Goal: Communication & Community: Answer question/provide support

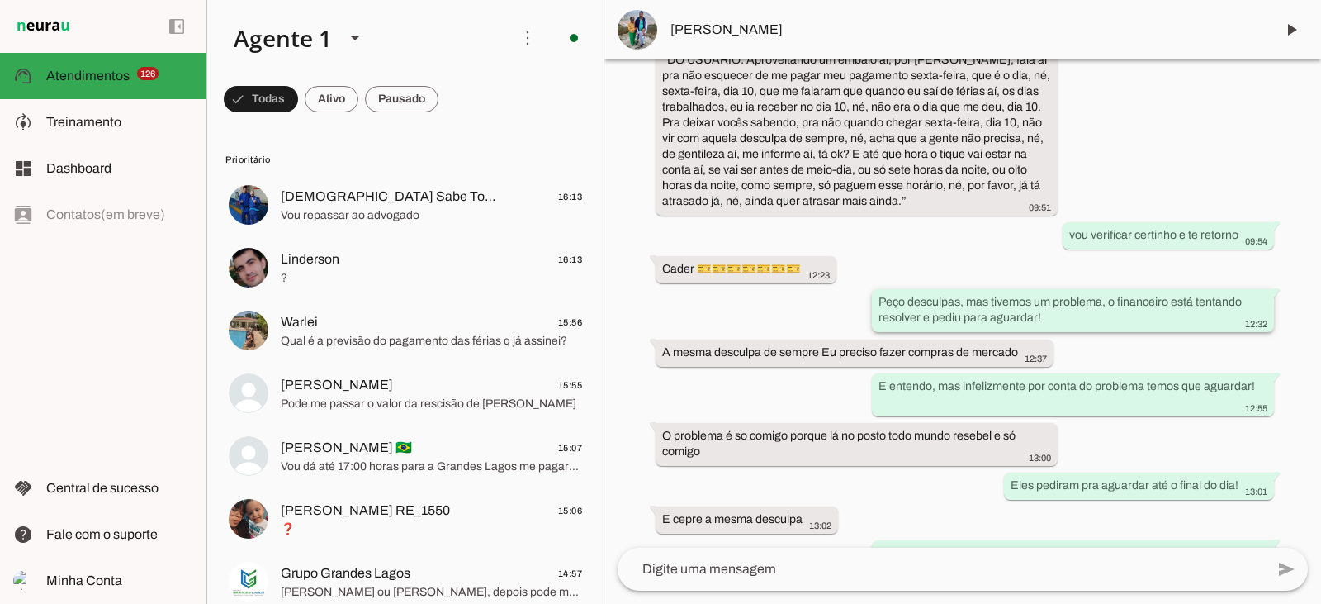
scroll to position [3052, 0]
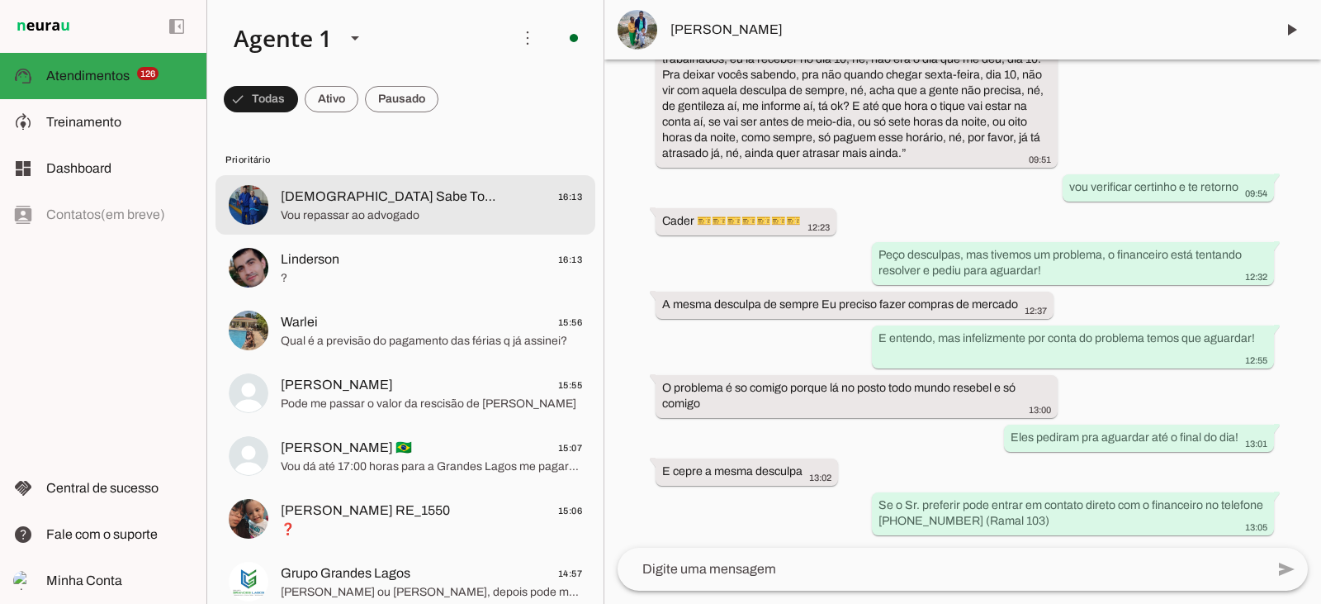
click at [386, 209] on span "Vou repassar ao advogado" at bounding box center [431, 215] width 301 height 17
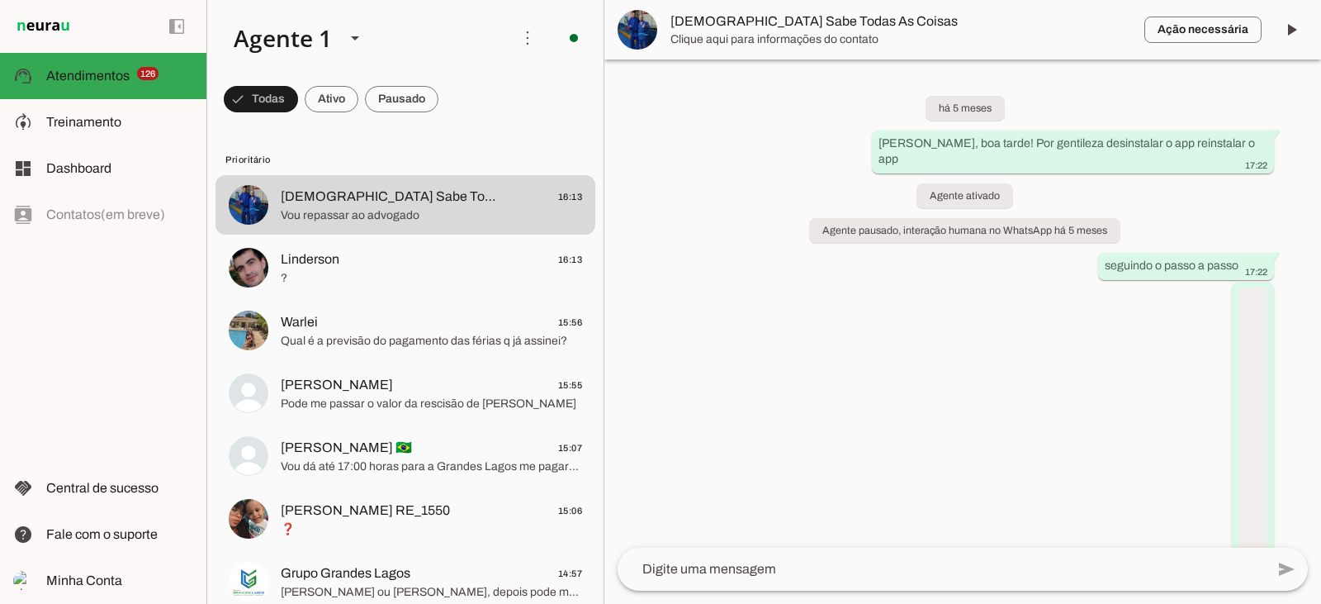
scroll to position [19182, 0]
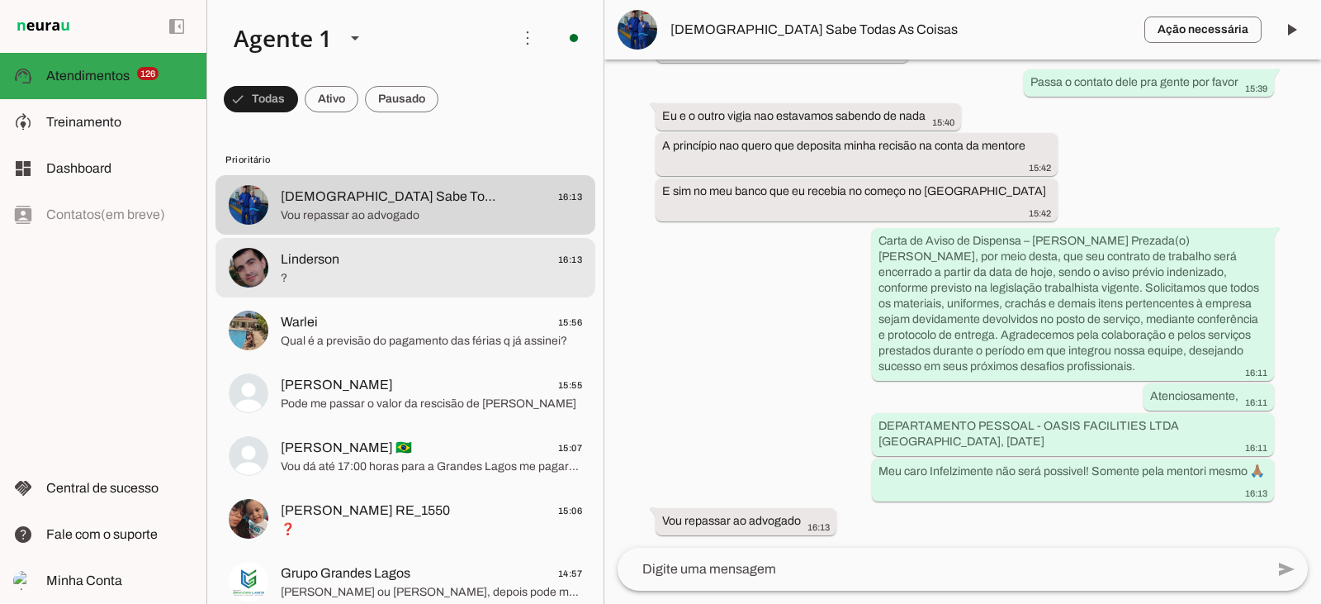
click at [429, 278] on span "?" at bounding box center [431, 278] width 301 height 17
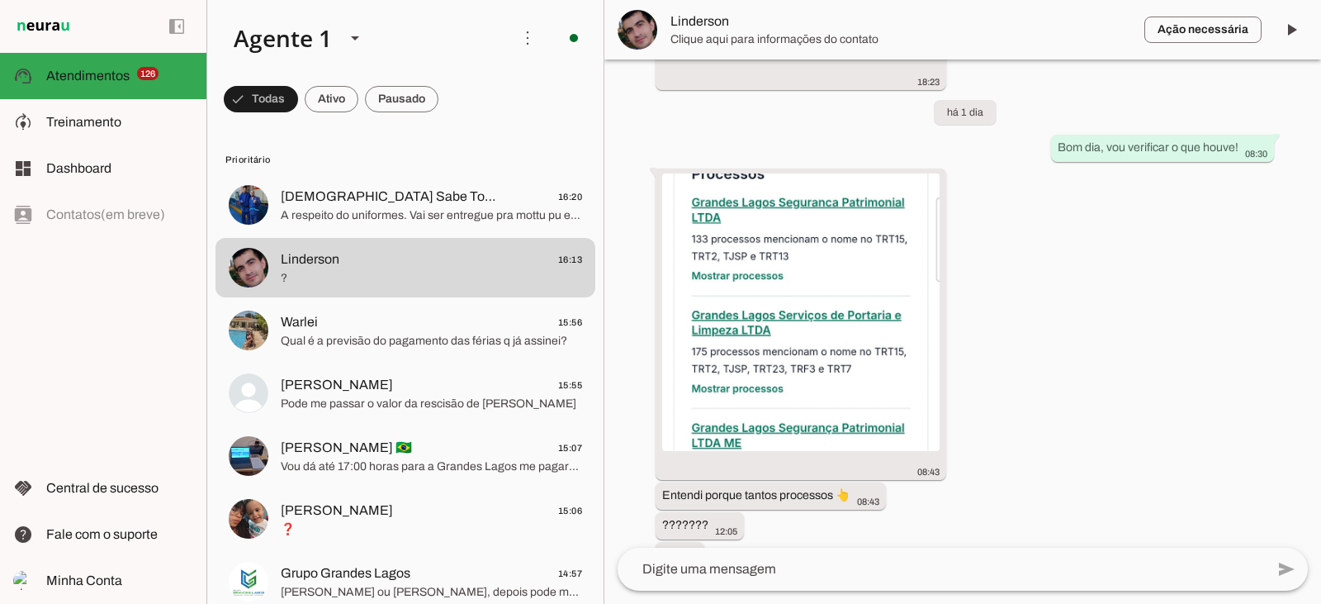
scroll to position [2259, 0]
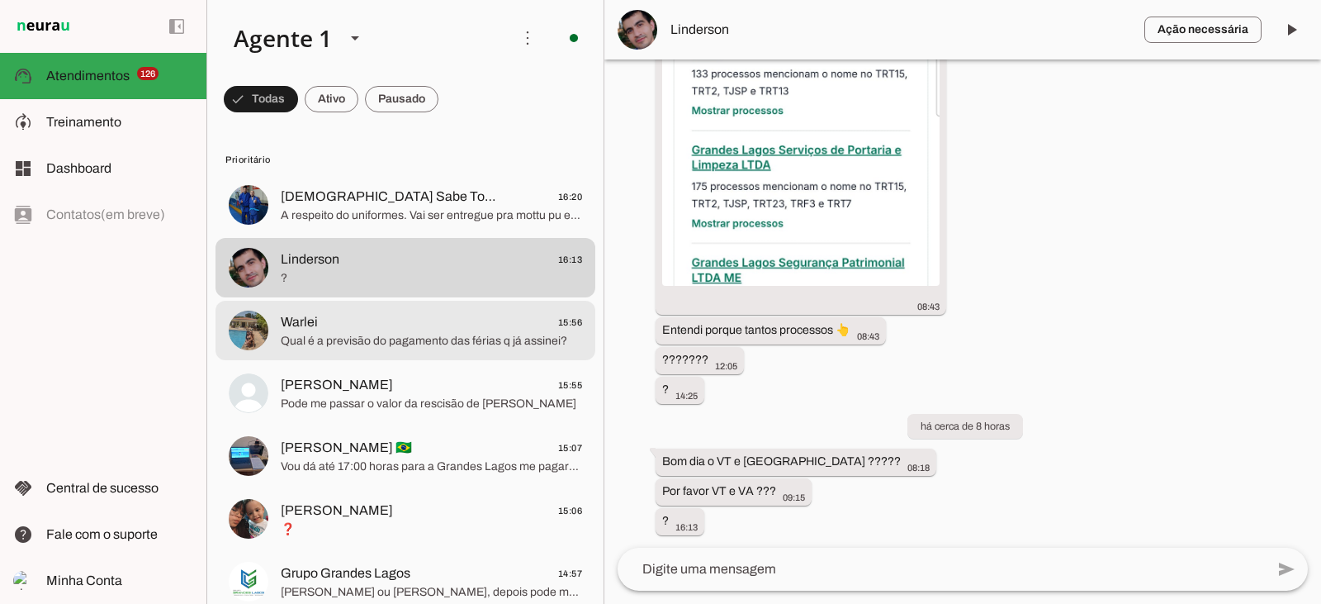
click at [304, 343] on span "Qual é a previsão do pagamento das férias q já assinei?" at bounding box center [431, 341] width 301 height 17
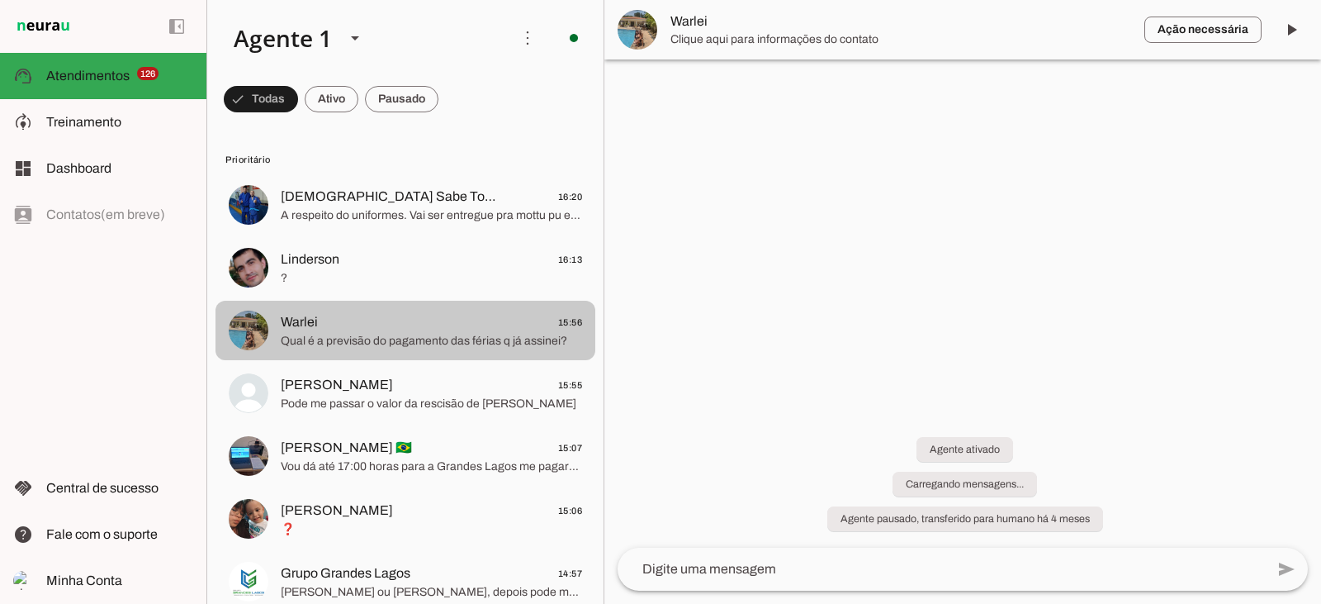
scroll to position [955, 0]
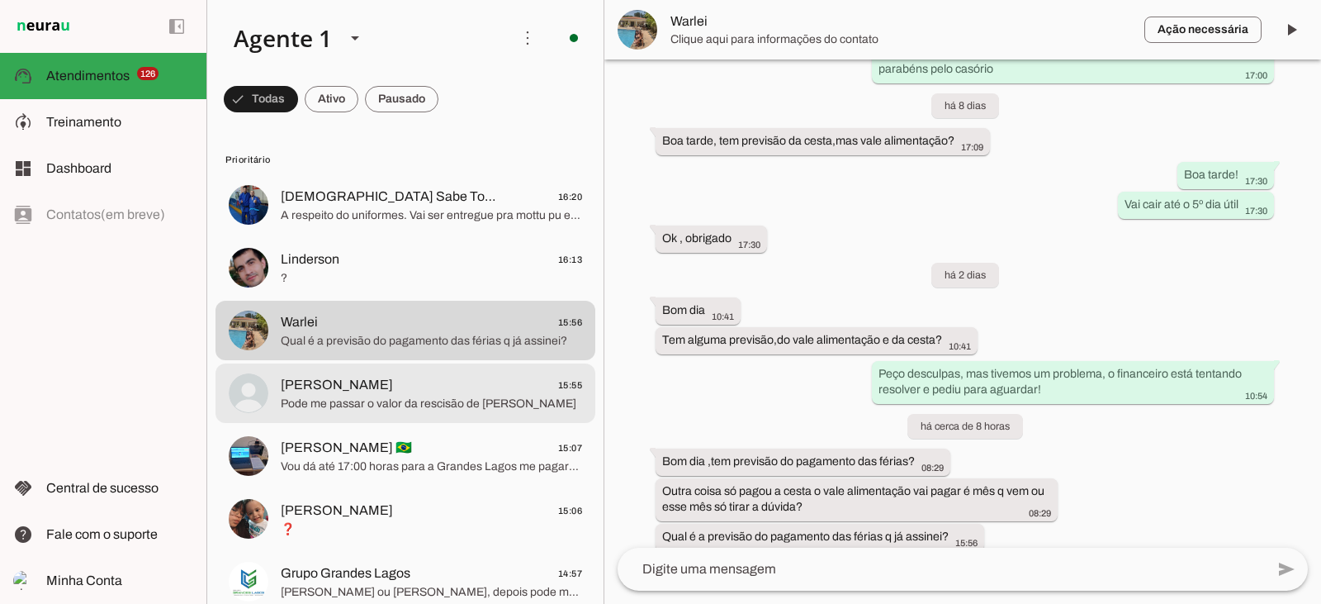
click at [332, 405] on span "Pode me passar o valor da rescisão de [PERSON_NAME]" at bounding box center [431, 404] width 301 height 17
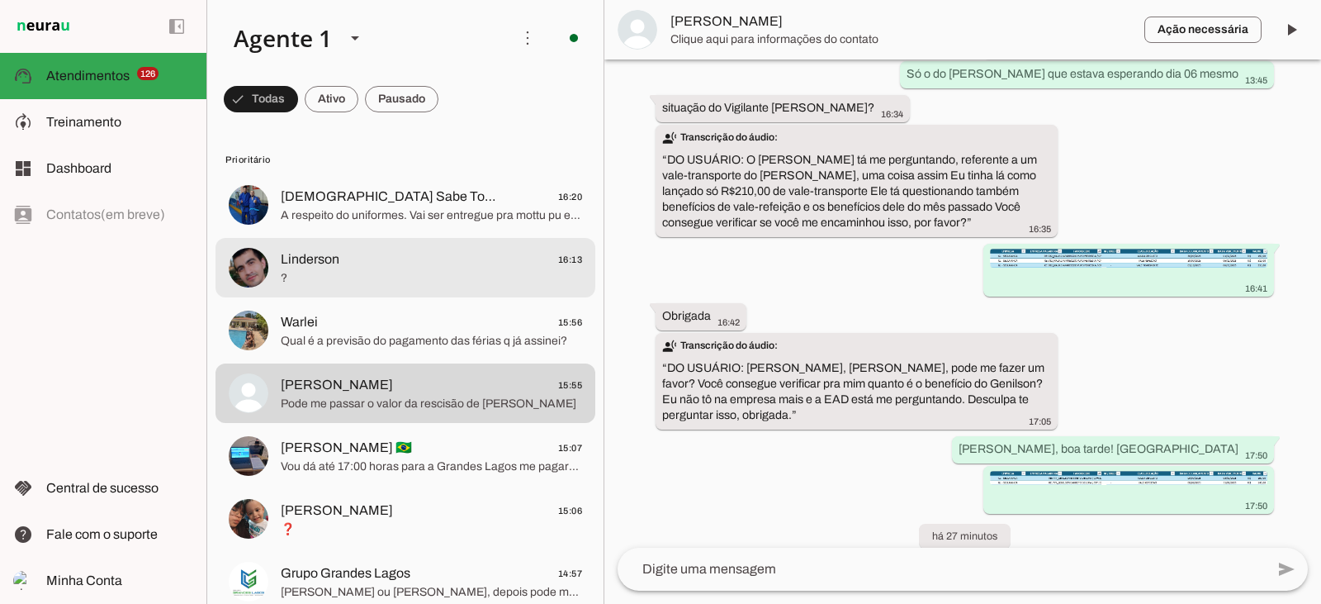
click at [356, 260] on span "Linderson 16:13" at bounding box center [431, 259] width 301 height 21
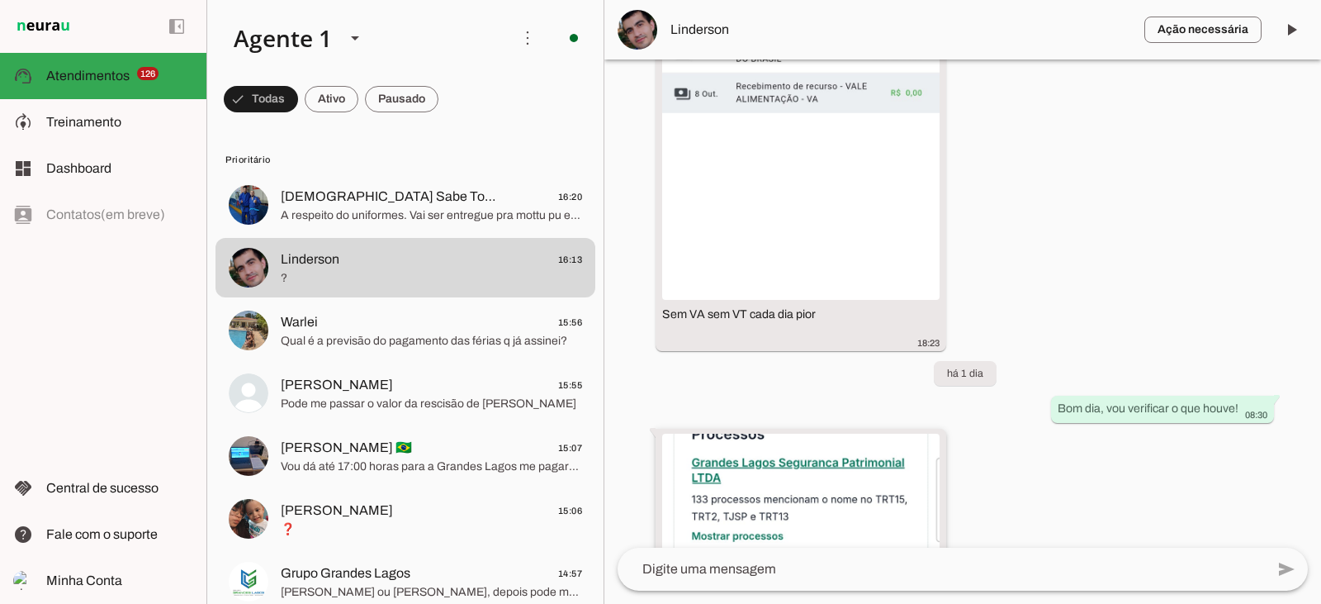
scroll to position [1764, 0]
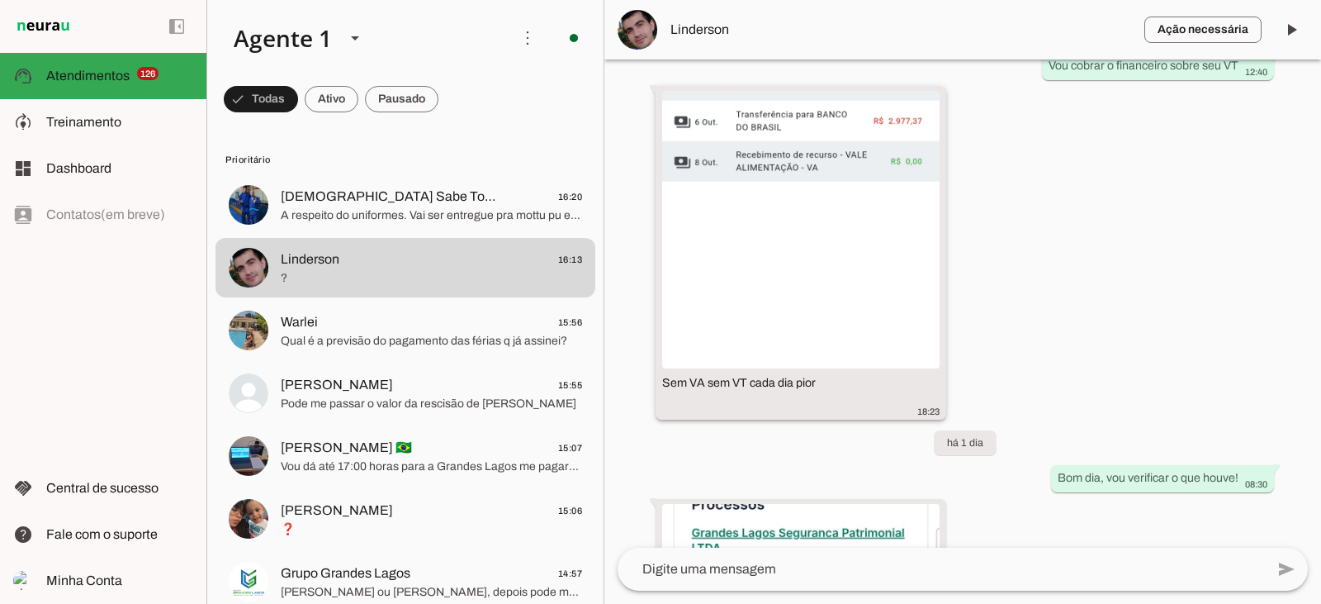
click at [794, 283] on img at bounding box center [800, 229] width 277 height 277
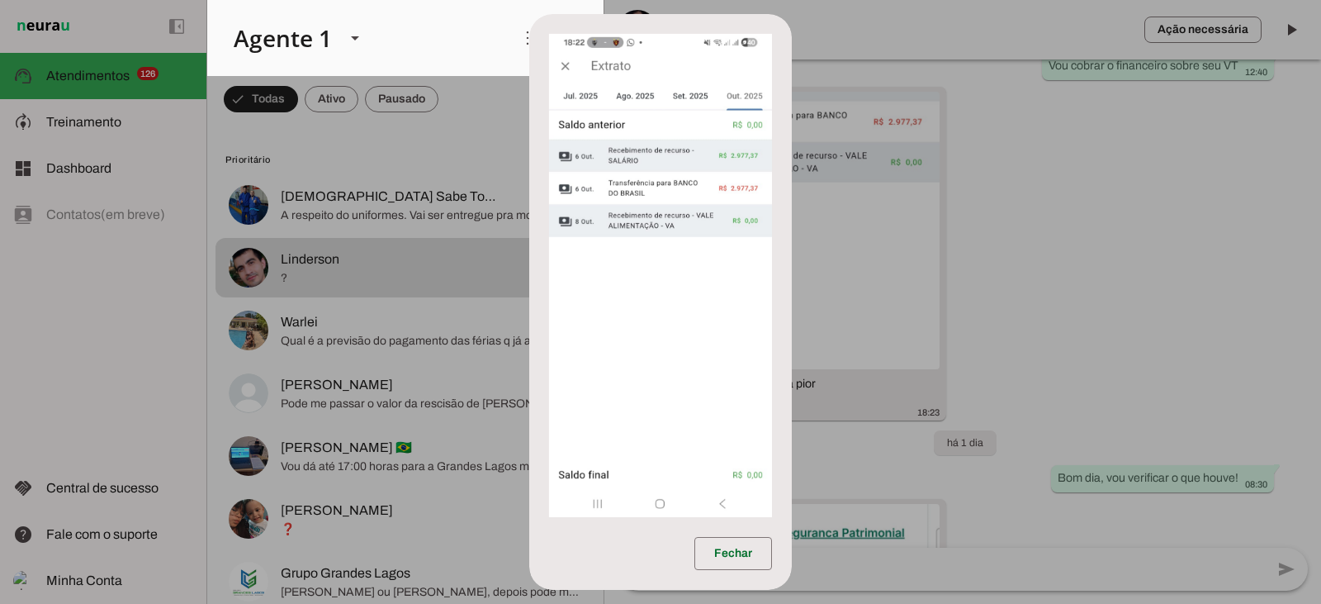
click at [792, 277] on dialog "Fechar" at bounding box center [660, 302] width 263 height 576
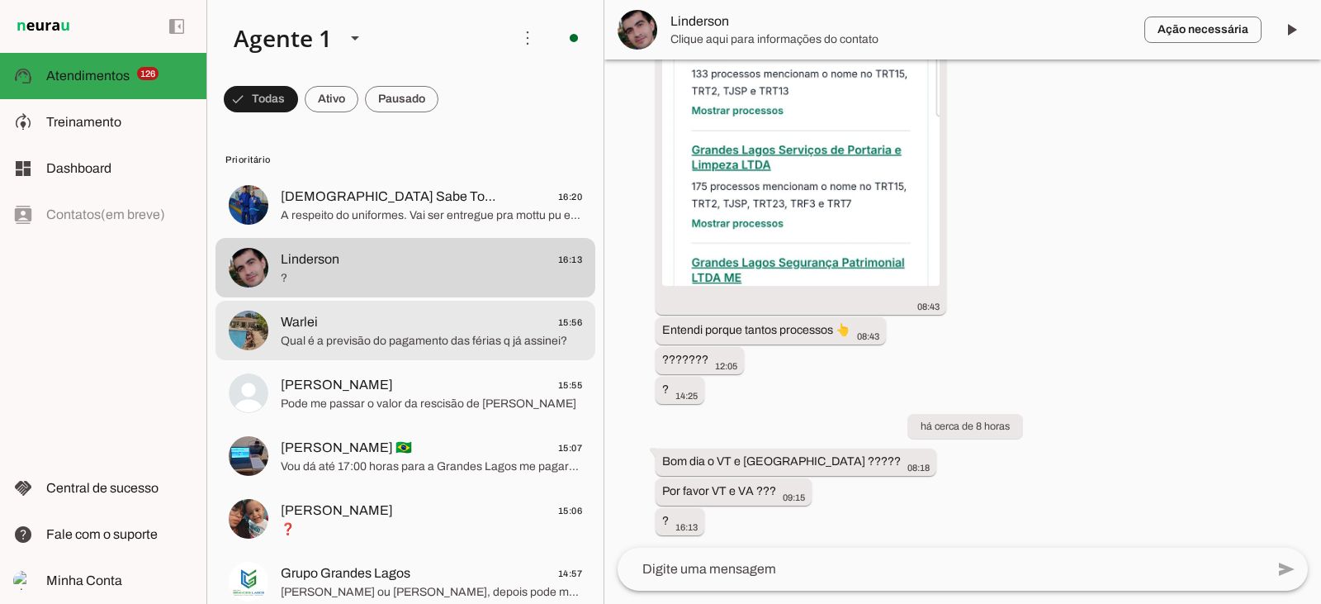
scroll to position [413, 0]
